Goal: Browse casually

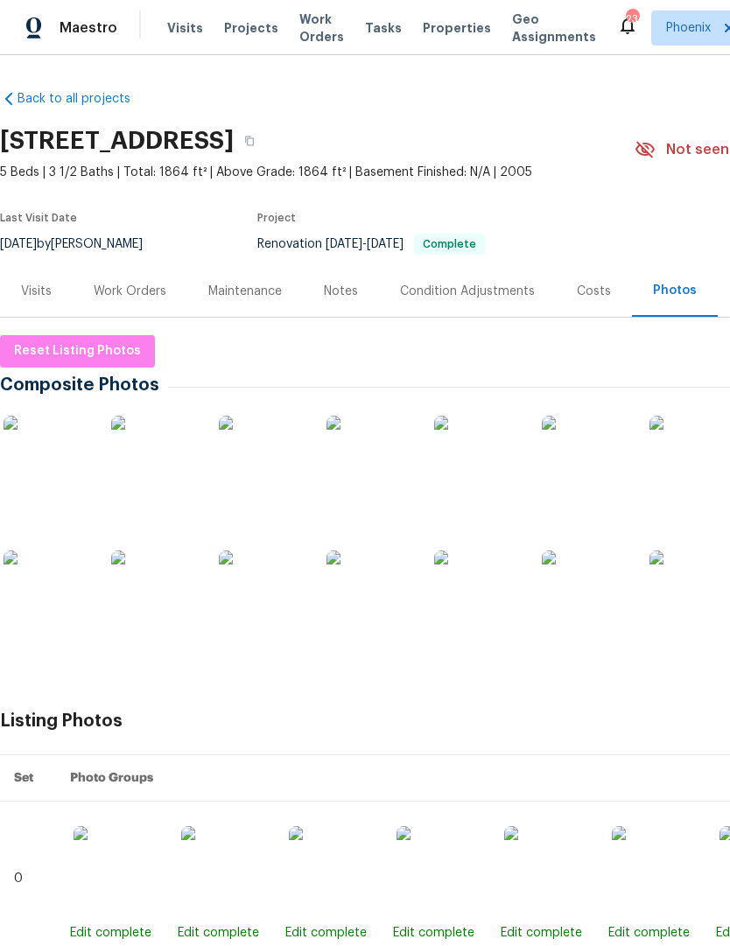
click at [43, 479] on img at bounding box center [46, 459] width 87 height 87
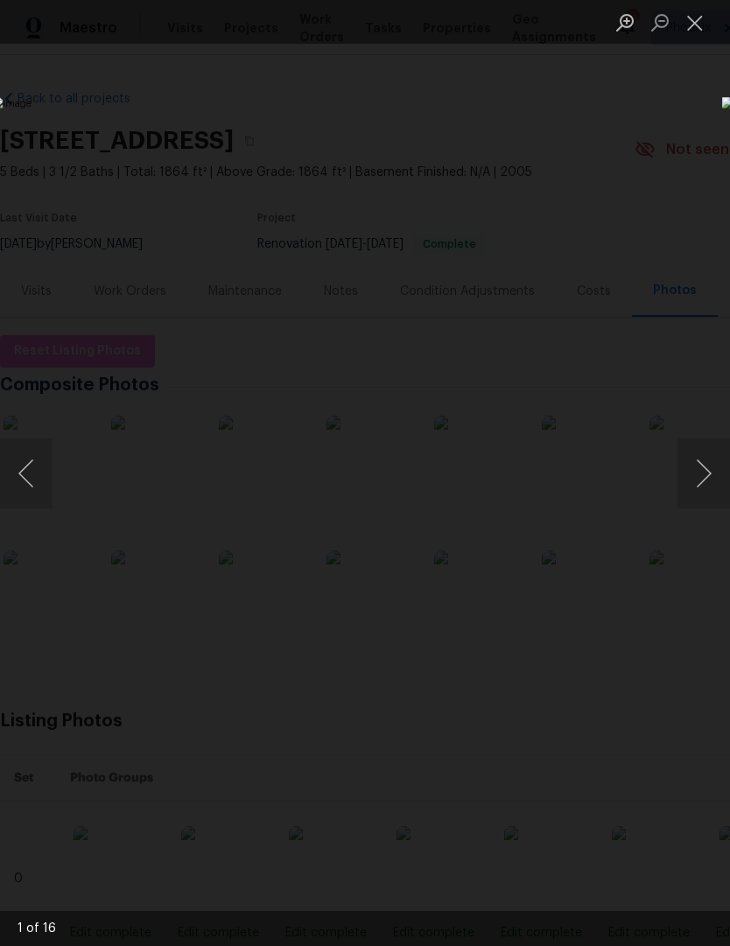
click at [705, 471] on button "Next image" at bounding box center [703, 473] width 52 height 70
click at [707, 466] on button "Next image" at bounding box center [703, 473] width 52 height 70
click at [706, 475] on button "Next image" at bounding box center [703, 473] width 52 height 70
click at [703, 477] on button "Next image" at bounding box center [703, 473] width 52 height 70
click at [707, 476] on button "Next image" at bounding box center [703, 473] width 52 height 70
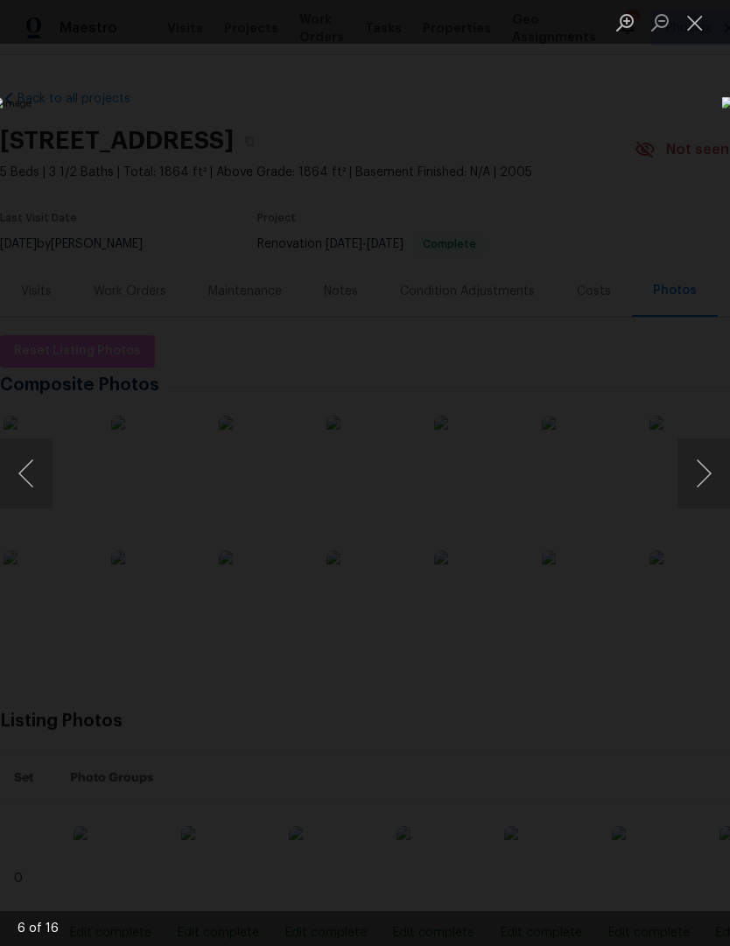
click at [706, 479] on button "Next image" at bounding box center [703, 473] width 52 height 70
click at [706, 477] on button "Next image" at bounding box center [703, 473] width 52 height 70
click at [708, 482] on button "Next image" at bounding box center [703, 473] width 52 height 70
click at [709, 483] on button "Next image" at bounding box center [703, 473] width 52 height 70
click at [707, 488] on button "Next image" at bounding box center [703, 473] width 52 height 70
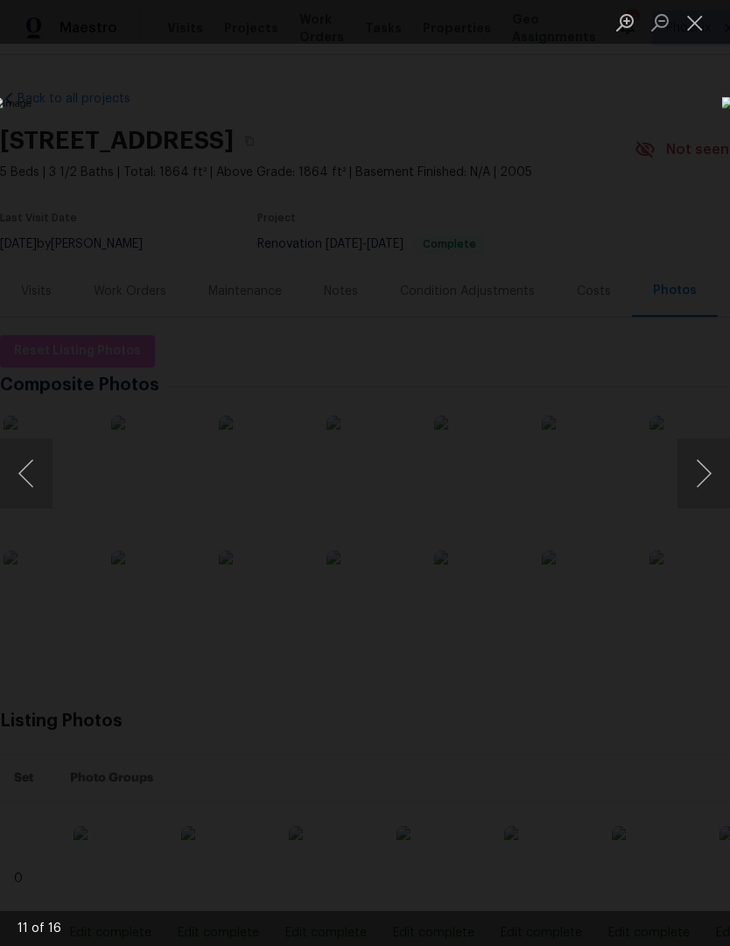
click at [704, 483] on button "Next image" at bounding box center [703, 473] width 52 height 70
click at [707, 484] on button "Next image" at bounding box center [703, 473] width 52 height 70
click at [708, 485] on button "Next image" at bounding box center [703, 473] width 52 height 70
click at [706, 489] on button "Next image" at bounding box center [703, 473] width 52 height 70
click at [708, 487] on button "Next image" at bounding box center [703, 473] width 52 height 70
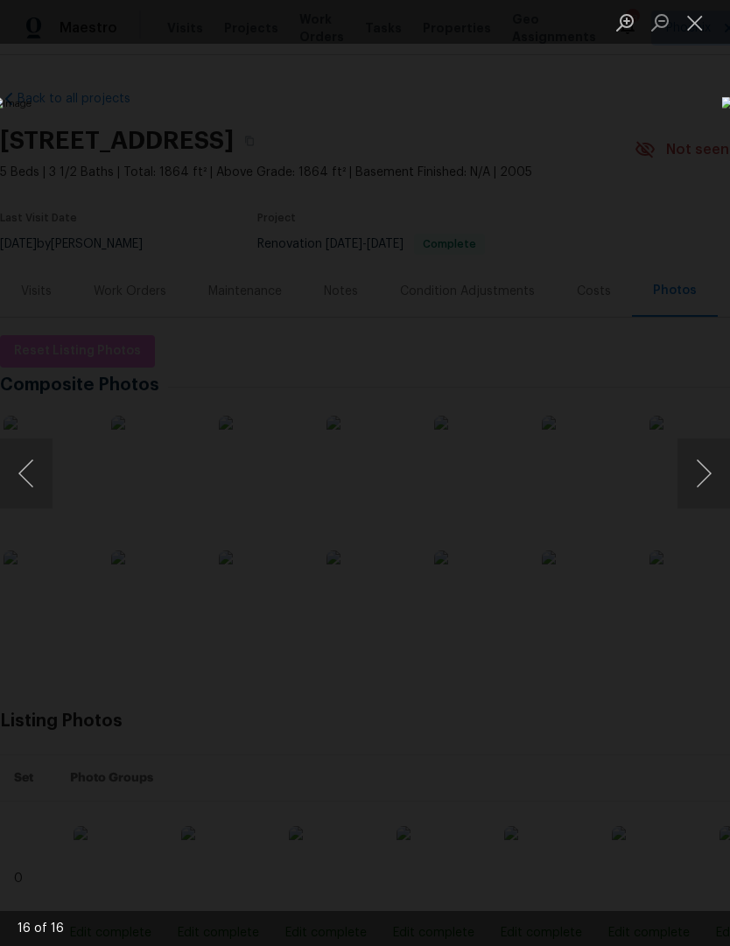
click at [704, 490] on button "Next image" at bounding box center [703, 473] width 52 height 70
click at [700, 489] on button "Next image" at bounding box center [703, 473] width 52 height 70
click at [704, 487] on button "Next image" at bounding box center [703, 473] width 52 height 70
click at [704, 484] on button "Next image" at bounding box center [703, 473] width 52 height 70
click at [710, 26] on button "Close lightbox" at bounding box center [694, 22] width 35 height 31
